Goal: Task Accomplishment & Management: Manage account settings

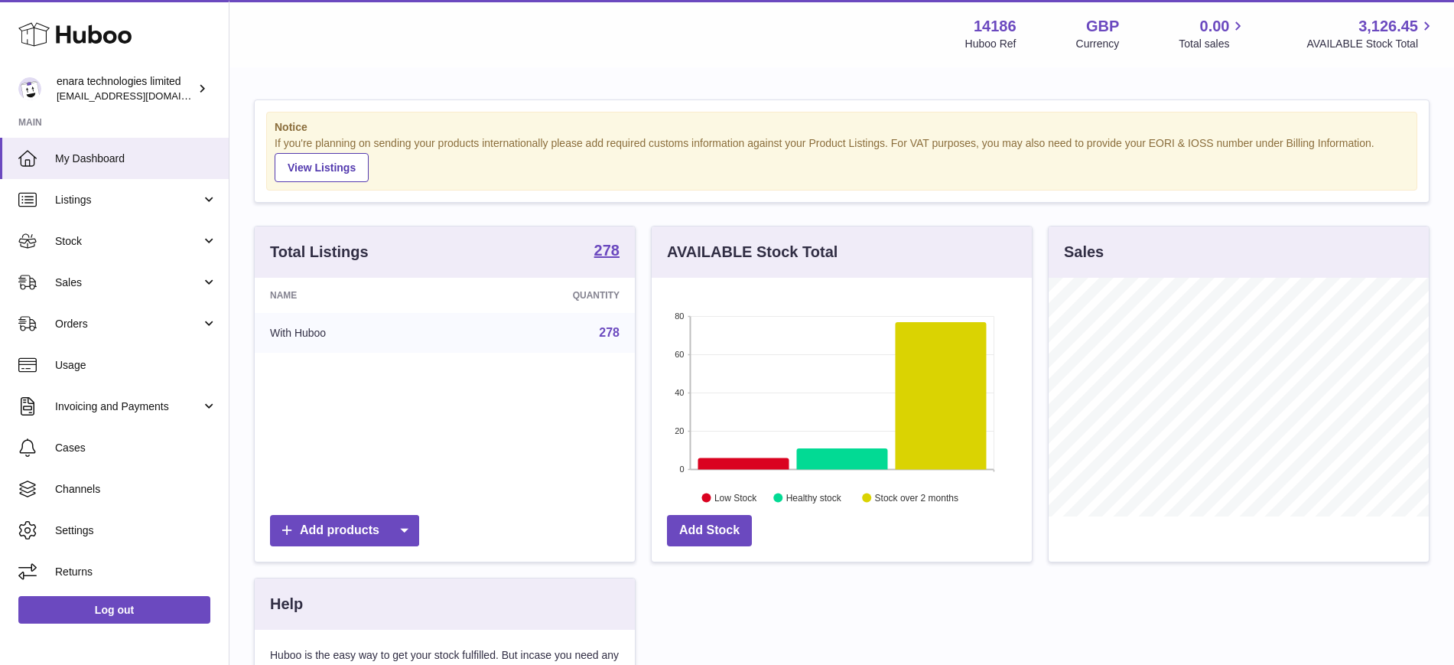
scroll to position [239, 380]
click at [96, 245] on span "Stock" at bounding box center [128, 241] width 146 height 15
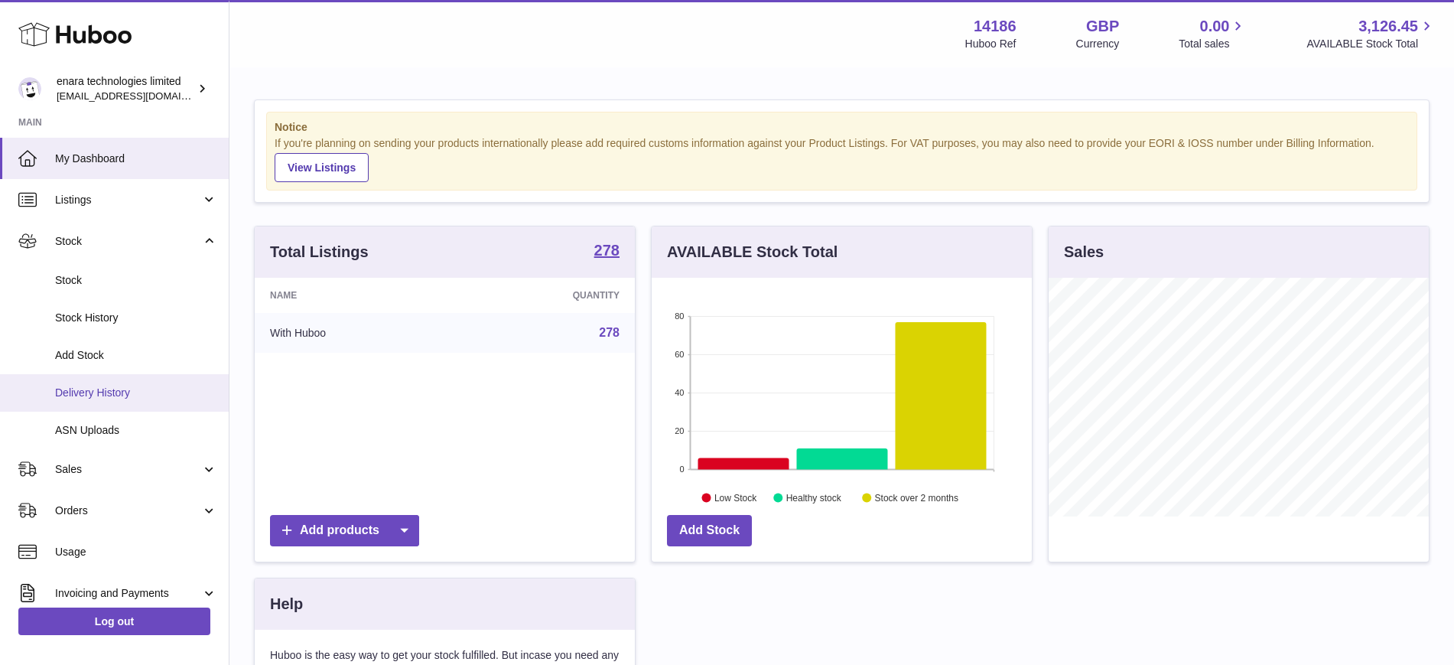
click at [101, 396] on span "Delivery History" at bounding box center [136, 393] width 162 height 15
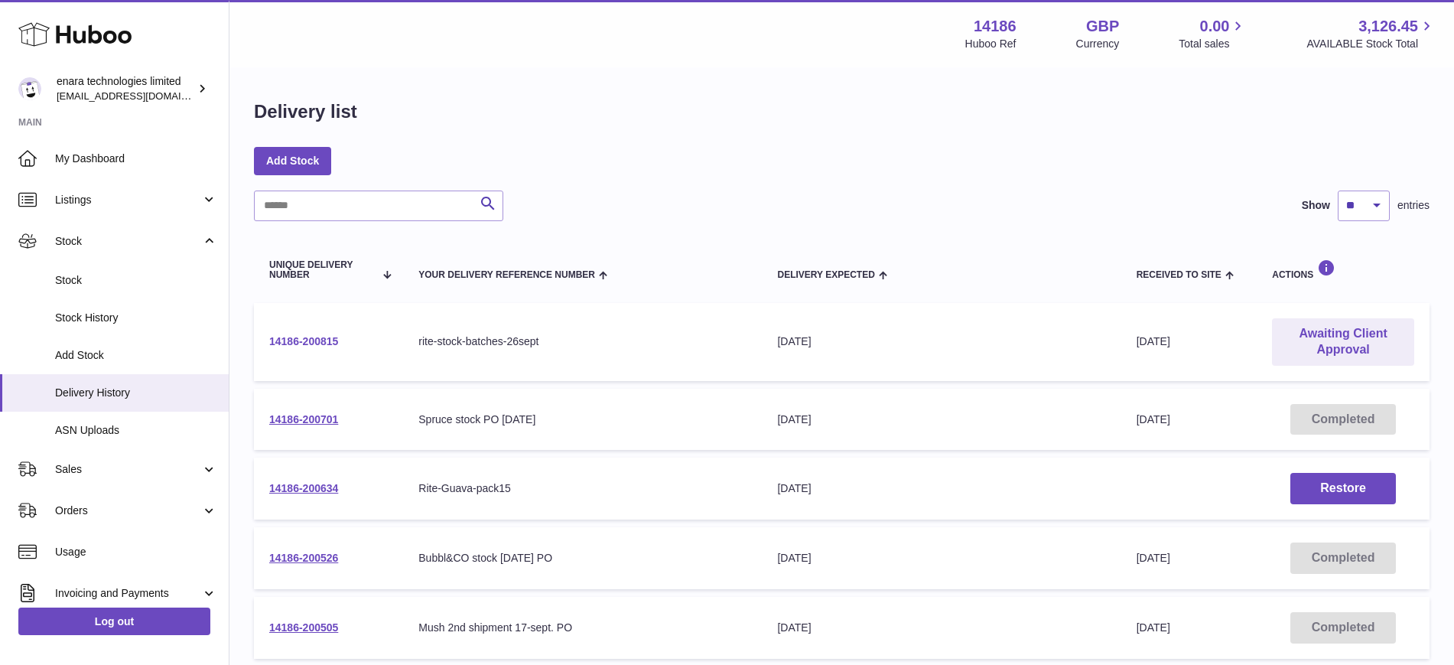
click at [321, 344] on link "14186-200815" at bounding box center [303, 341] width 69 height 12
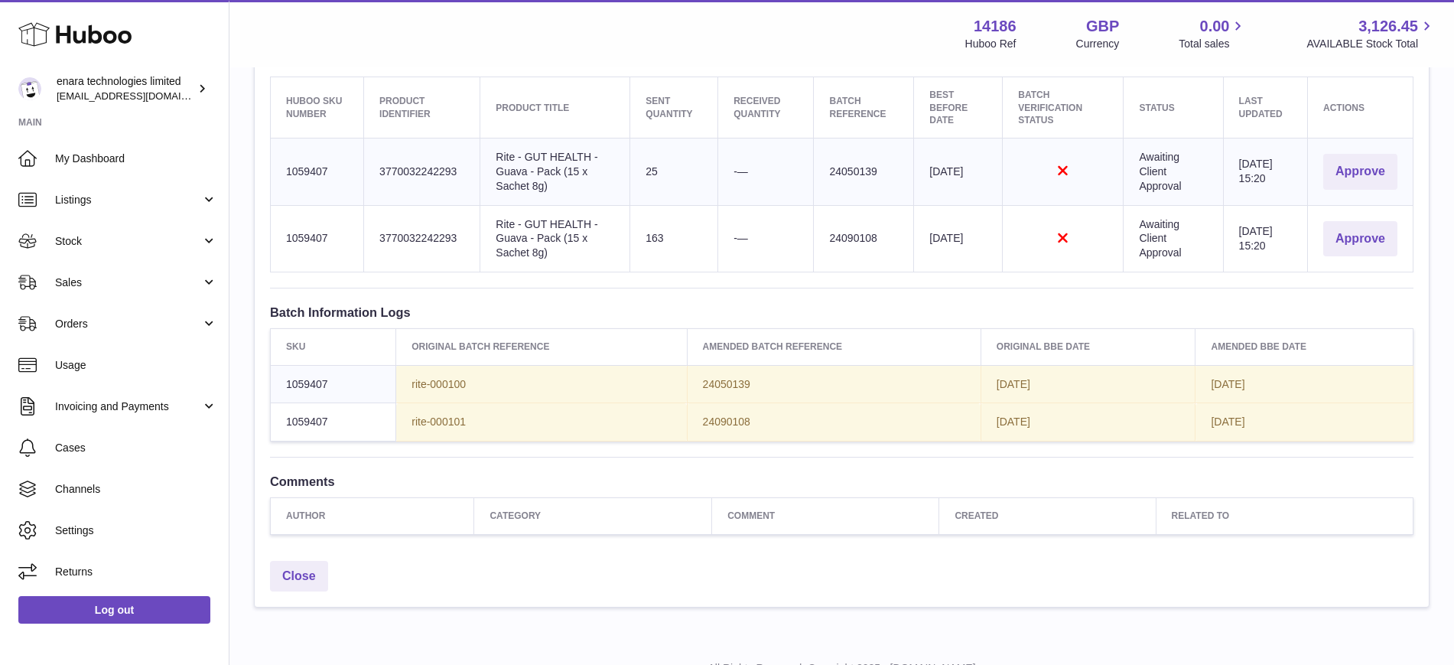
scroll to position [562, 0]
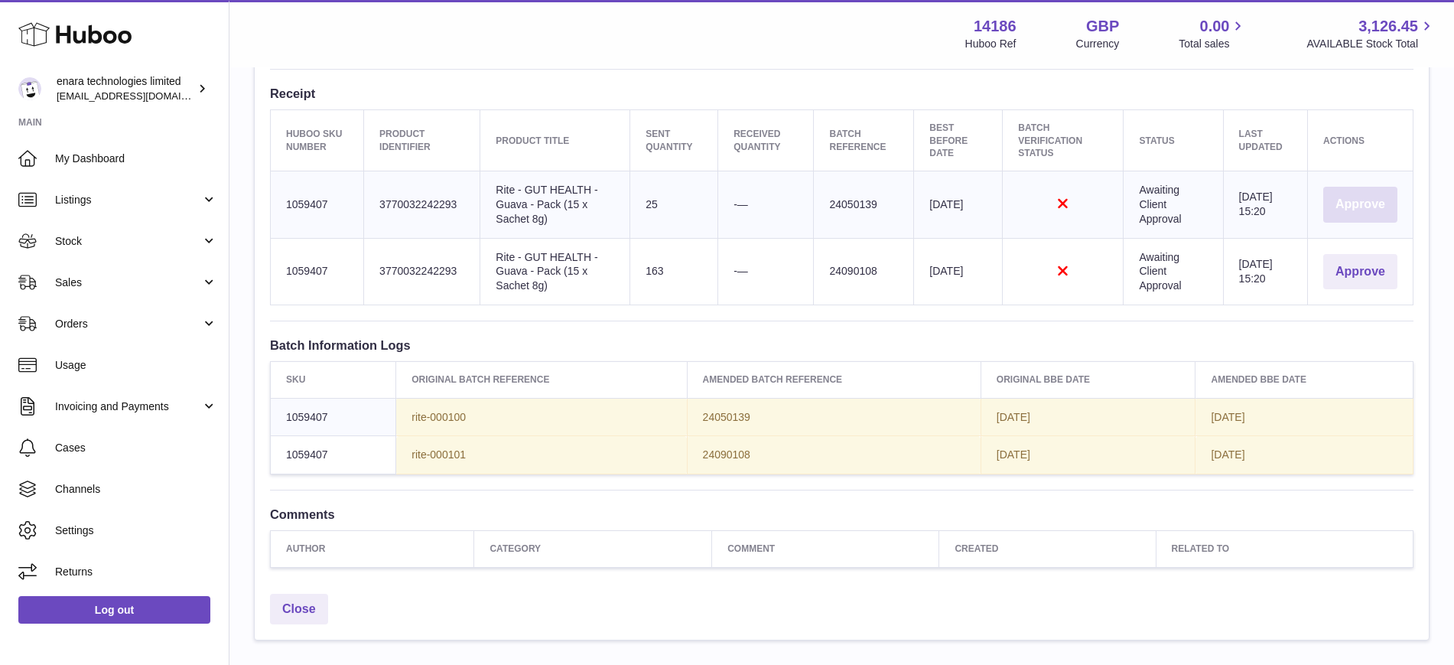
click at [1356, 197] on button "Approve" at bounding box center [1361, 205] width 74 height 36
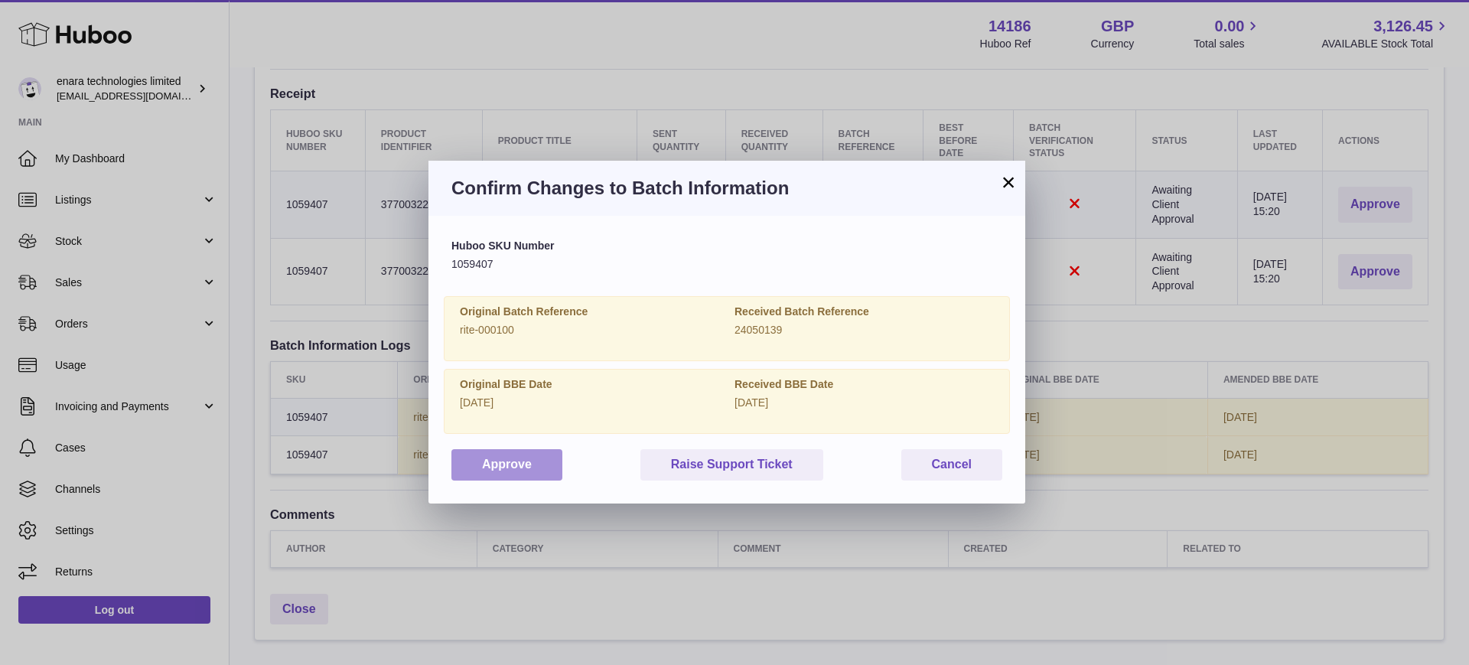
click at [520, 471] on button "Approve" at bounding box center [506, 464] width 111 height 31
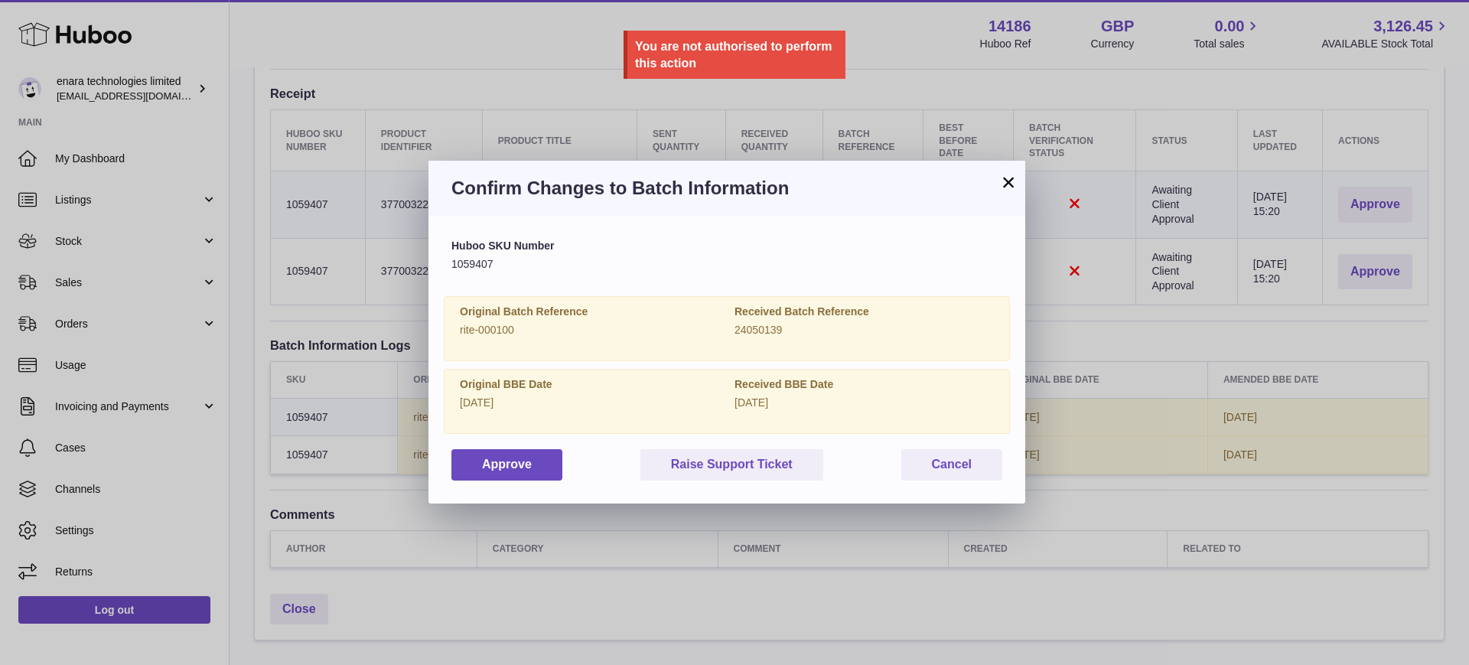
click at [1014, 187] on button "×" at bounding box center [1008, 182] width 18 height 18
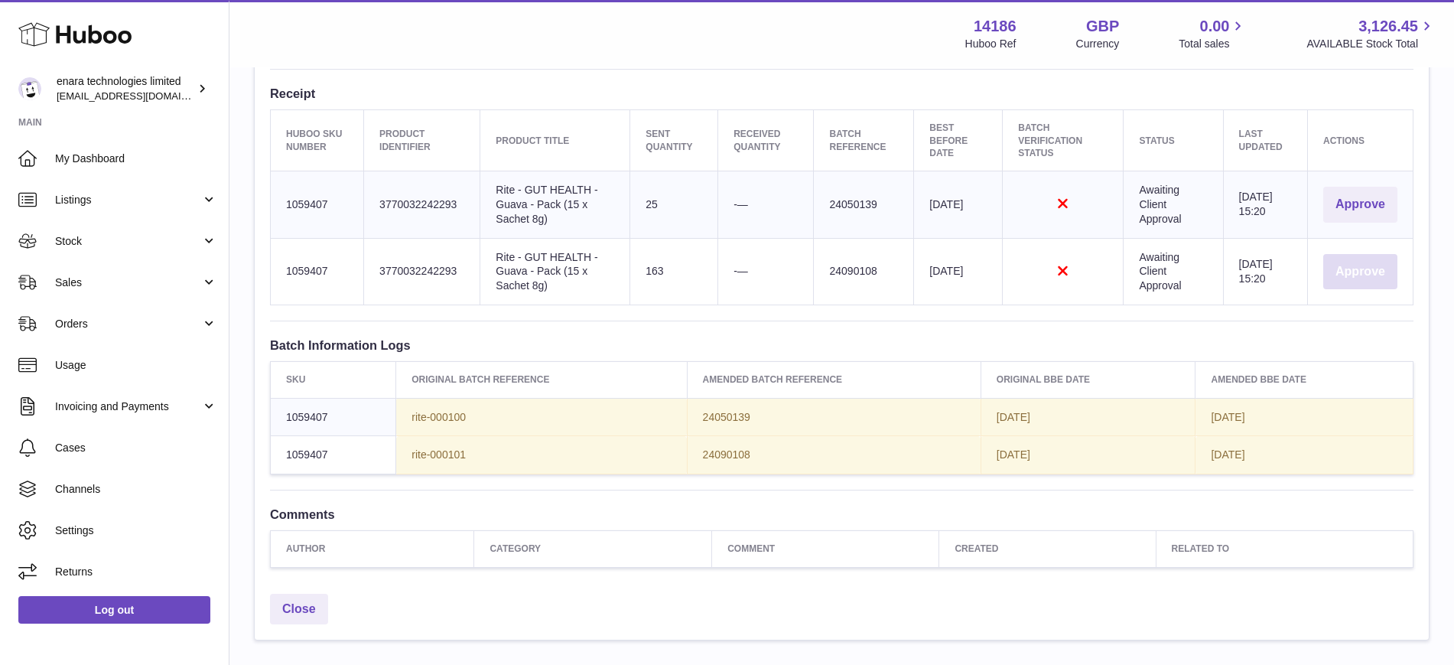
click at [1331, 265] on button "Approve" at bounding box center [1361, 272] width 74 height 36
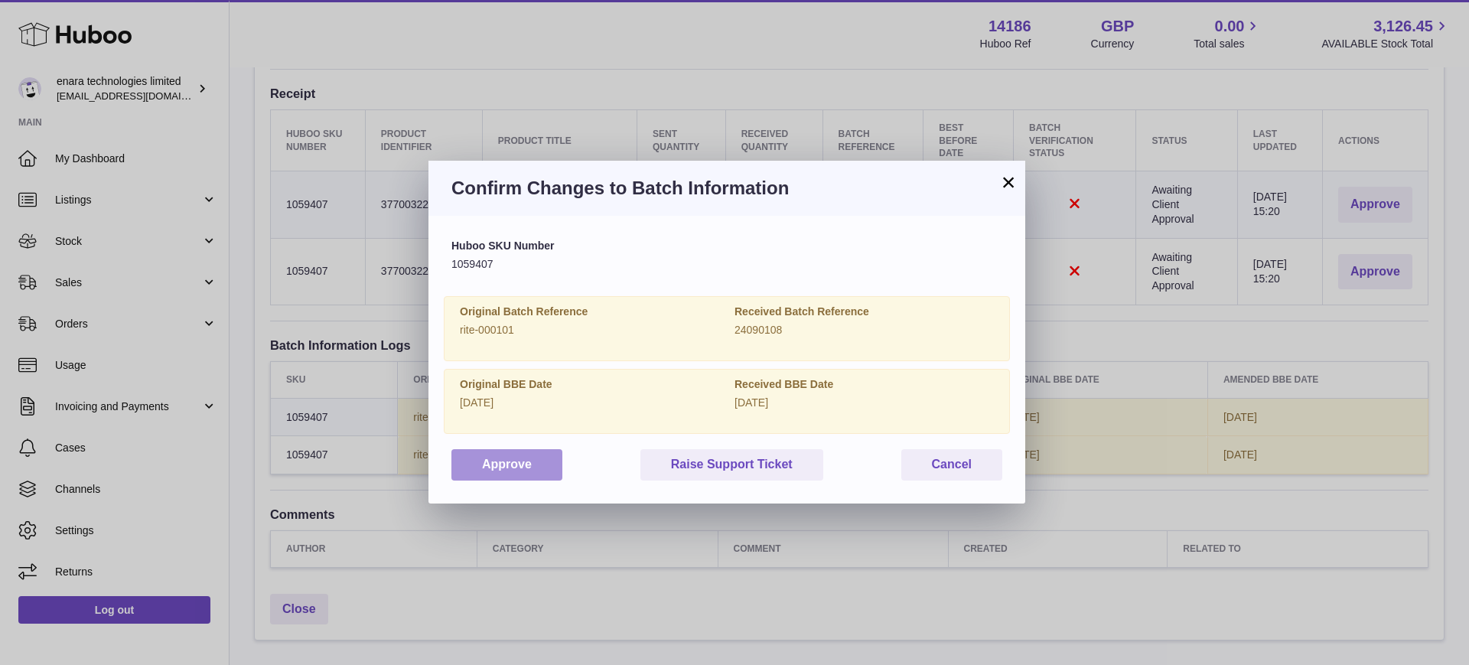
click at [514, 466] on button "Approve" at bounding box center [506, 464] width 111 height 31
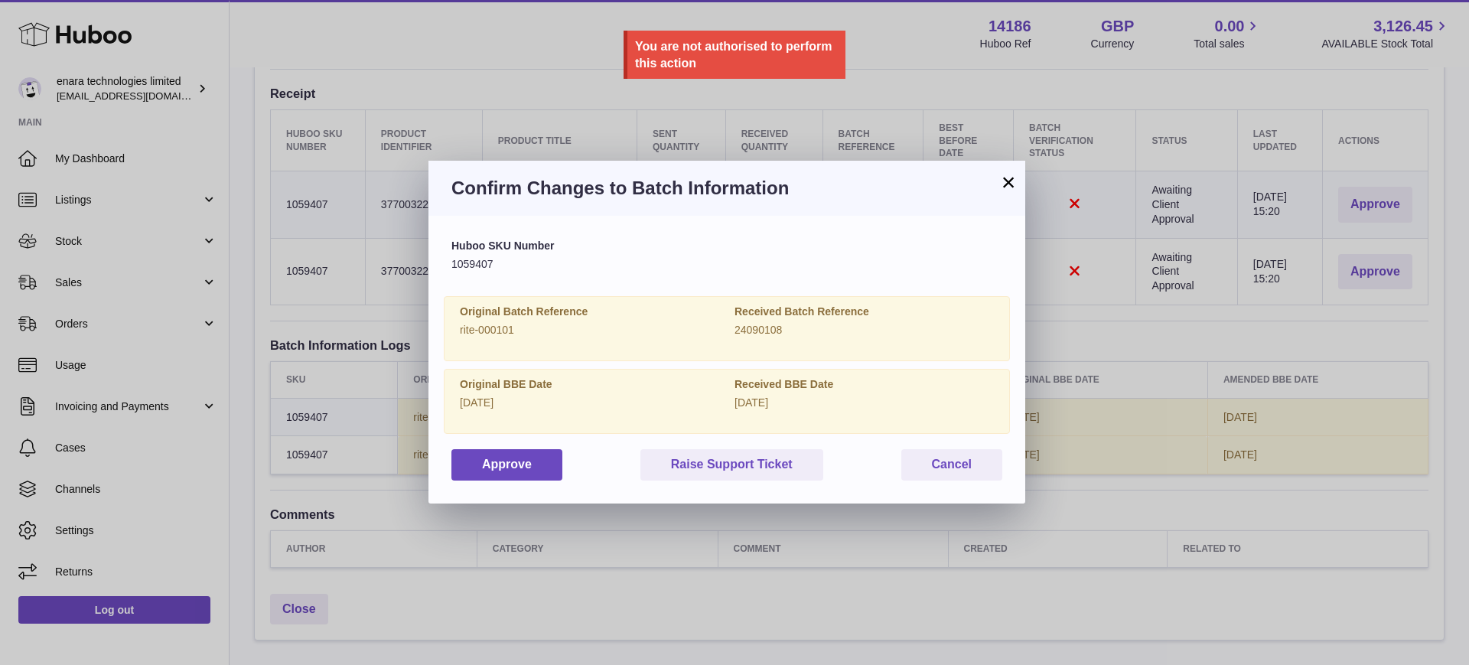
click at [1008, 179] on button "×" at bounding box center [1008, 182] width 18 height 18
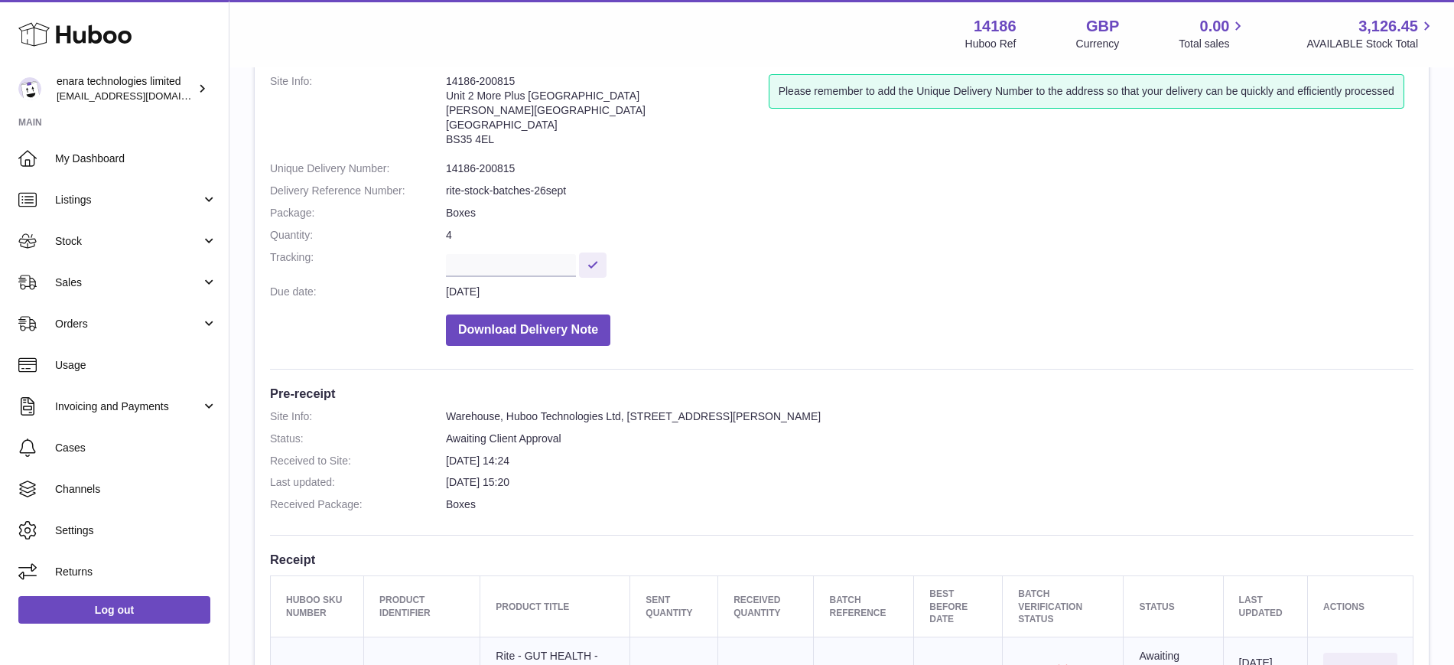
scroll to position [574, 0]
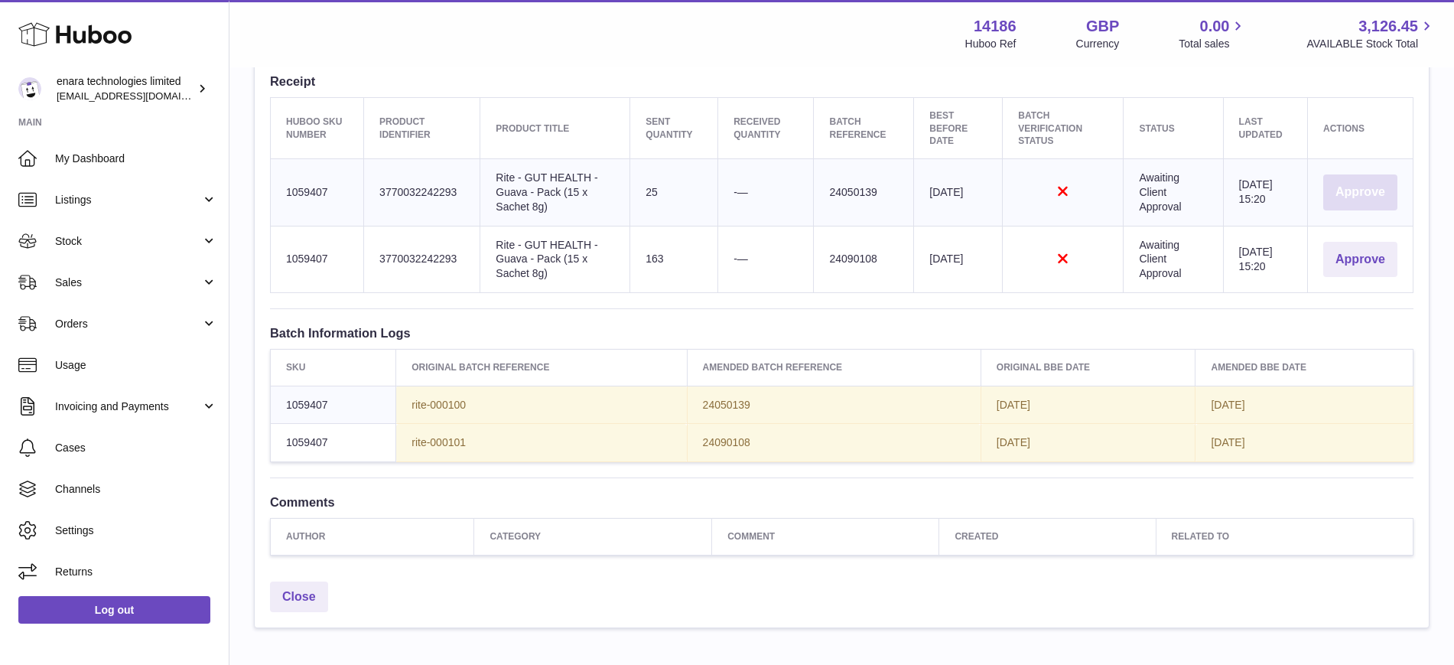
click at [1355, 174] on button "Approve" at bounding box center [1361, 192] width 74 height 36
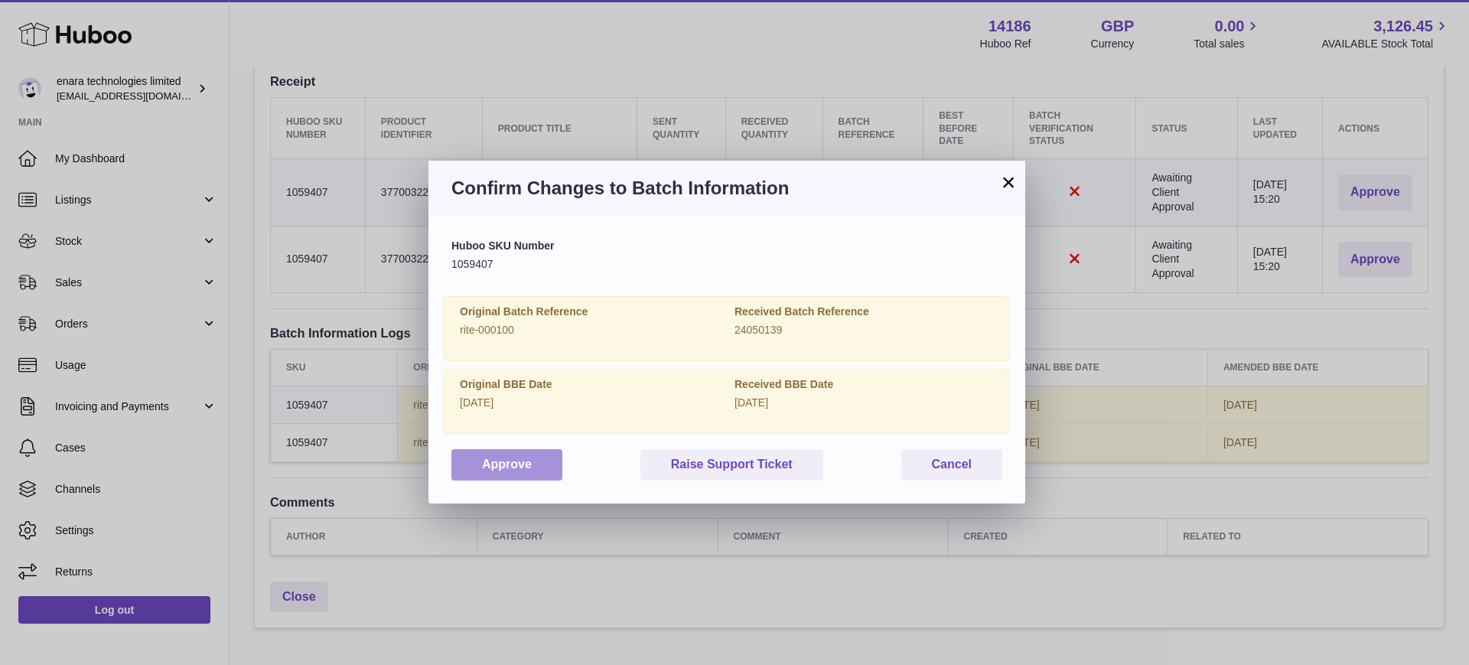
click at [519, 460] on button "Approve" at bounding box center [506, 464] width 111 height 31
drag, startPoint x: 1005, startPoint y: 186, endPoint x: 1010, endPoint y: 192, distance: 8.1
click at [1005, 186] on button "×" at bounding box center [1008, 182] width 18 height 18
